Goal: Find contact information: Find contact information

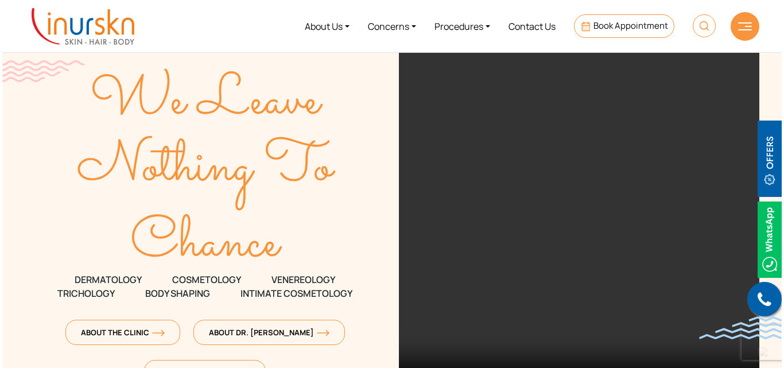
scroll to position [4709, 0]
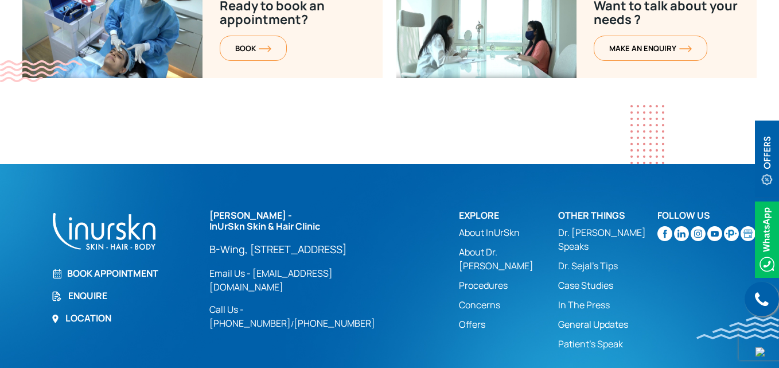
drag, startPoint x: 348, startPoint y: 340, endPoint x: 490, endPoint y: 340, distance: 142.3
copy div "INURSKN DERMATOLOGY LLP"
click at [501, 226] on link "About InUrSkn" at bounding box center [508, 233] width 99 height 14
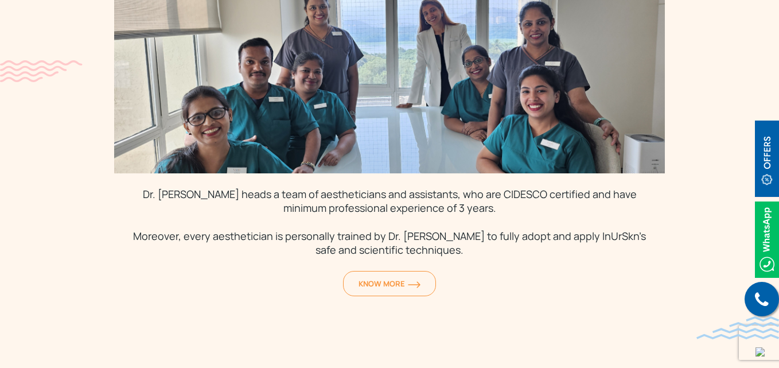
scroll to position [3615, 0]
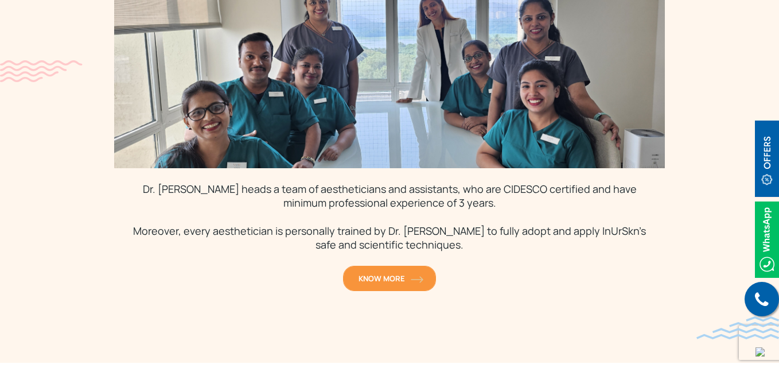
click at [408, 273] on span "KNOW MORE" at bounding box center [390, 278] width 62 height 10
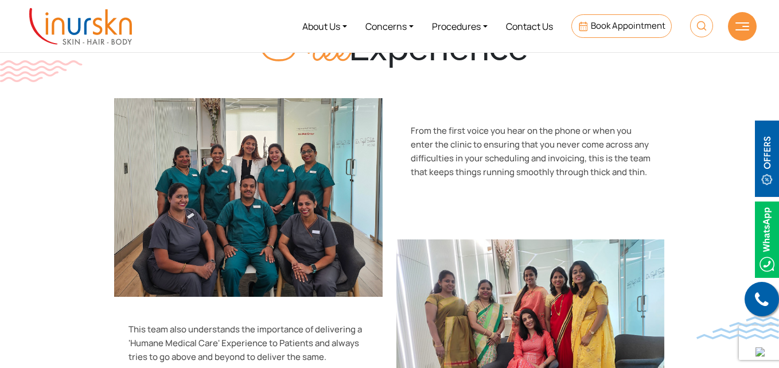
scroll to position [1492, 0]
click at [529, 24] on link "Contact Us" at bounding box center [529, 26] width 65 height 43
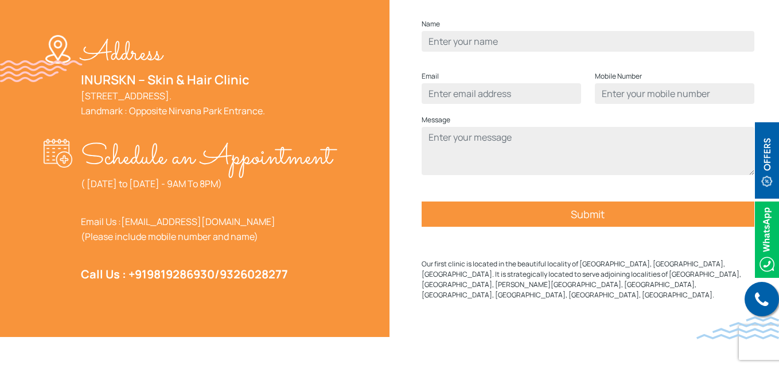
scroll to position [459, 0]
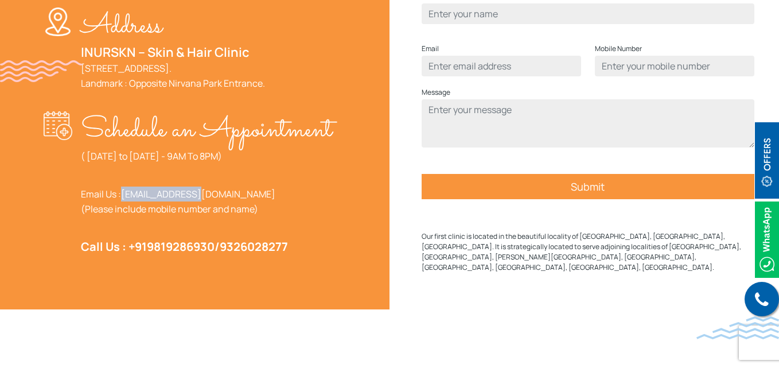
copy link "[EMAIL_ADDRESS][DOMAIN_NAME]"
drag, startPoint x: 205, startPoint y: 221, endPoint x: 124, endPoint y: 223, distance: 80.9
click at [124, 216] on p "Email Us : [EMAIL_ADDRESS][DOMAIN_NAME] (Please include mobile number and name)" at bounding box center [206, 202] width 251 height 30
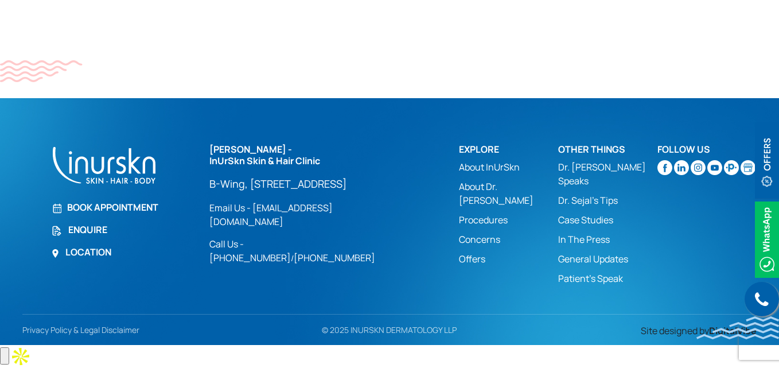
scroll to position [878, 0]
